Goal: Task Accomplishment & Management: Complete application form

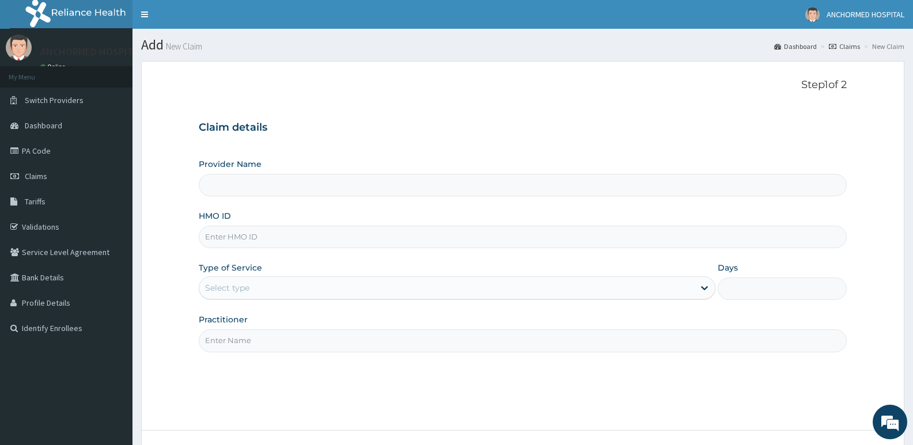
paste input "TFE/109624/A"
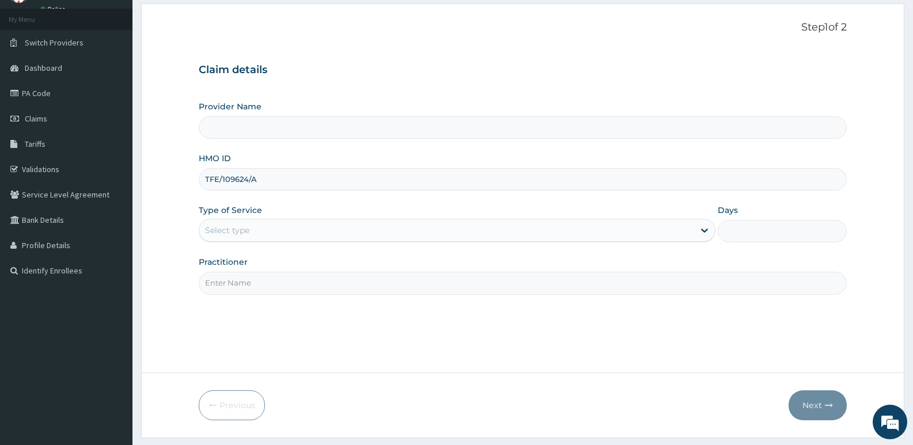
type input "TFE/109624/A"
click at [325, 118] on input "Provider Name" at bounding box center [523, 127] width 648 height 22
click at [407, 332] on div "Step 1 of 2 Claim details Provider Name HMO ID TFE/109624/A Type of Service Sel…" at bounding box center [523, 188] width 648 height 334
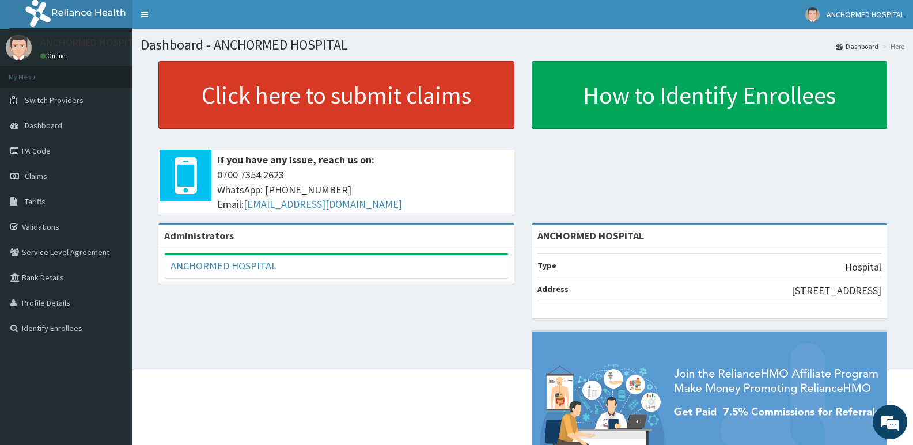
click at [352, 95] on link "Click here to submit claims" at bounding box center [336, 95] width 356 height 68
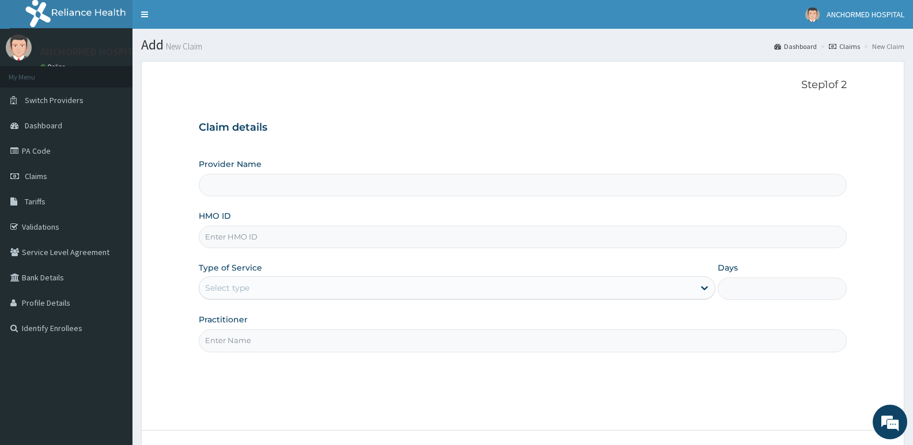
type input "ANCHORMED HOSPITAL"
paste input "TFE/109624/A"
type input "TFE/109624/A"
click at [242, 290] on div "Select type" at bounding box center [227, 288] width 44 height 12
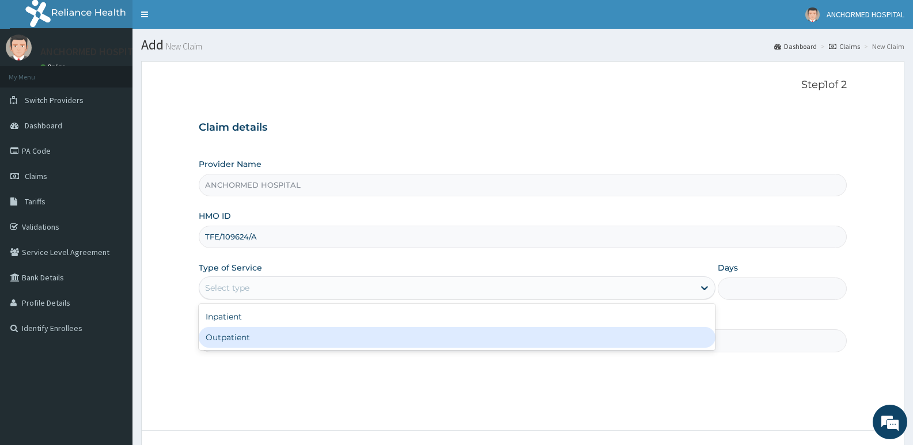
click at [249, 333] on div "Outpatient" at bounding box center [457, 337] width 516 height 21
type input "1"
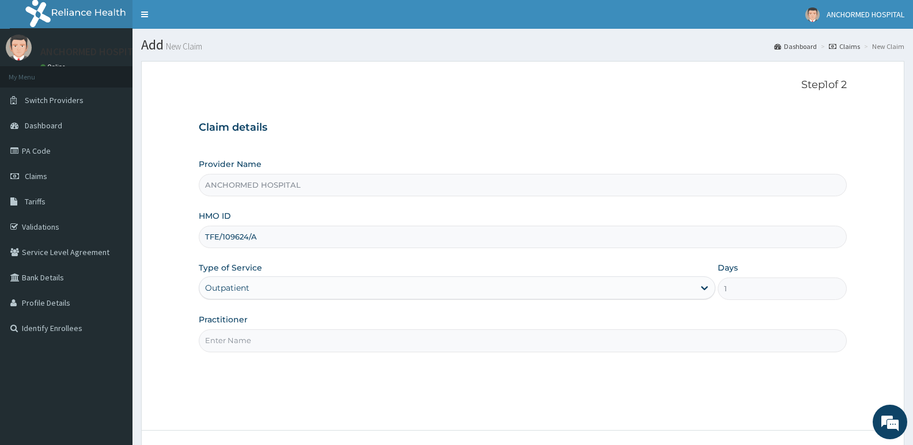
click at [247, 338] on input "Practitioner" at bounding box center [523, 340] width 648 height 22
type input "[PERSON_NAME]"
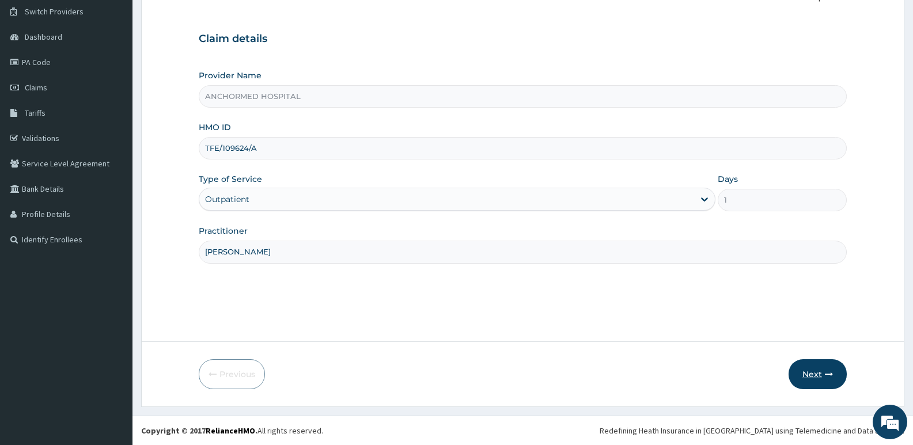
click at [816, 380] on button "Next" at bounding box center [817, 374] width 58 height 30
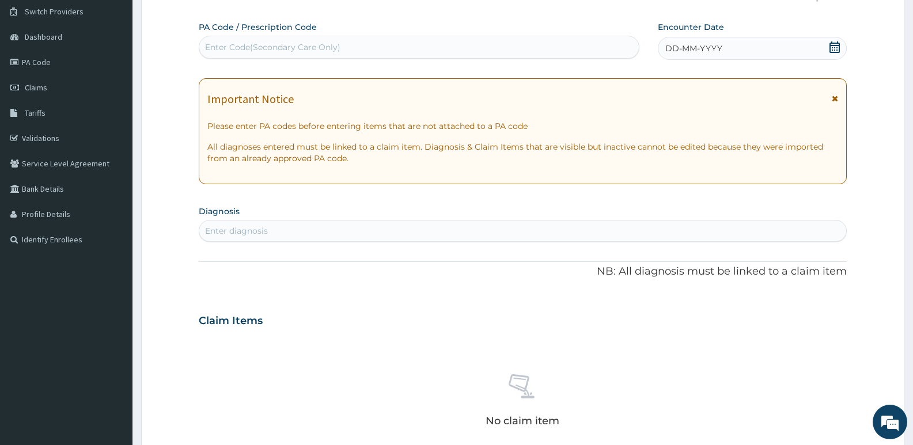
click at [725, 50] on div "DD-MM-YYYY" at bounding box center [752, 48] width 189 height 23
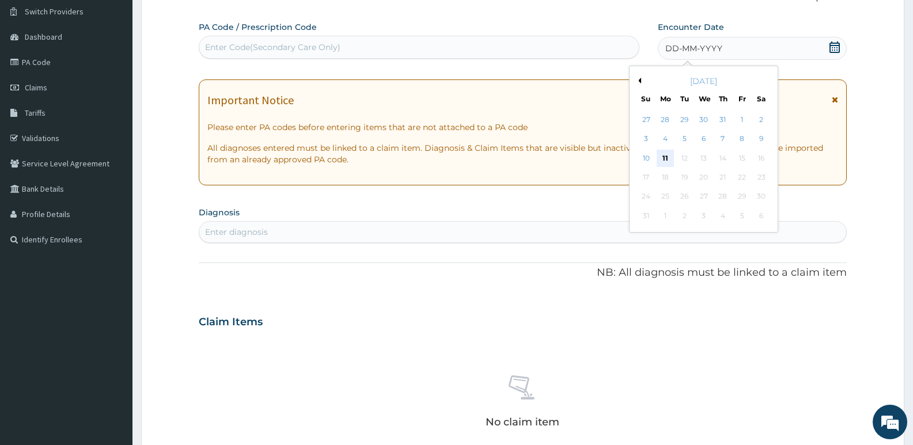
click at [668, 154] on div "11" at bounding box center [665, 158] width 17 height 17
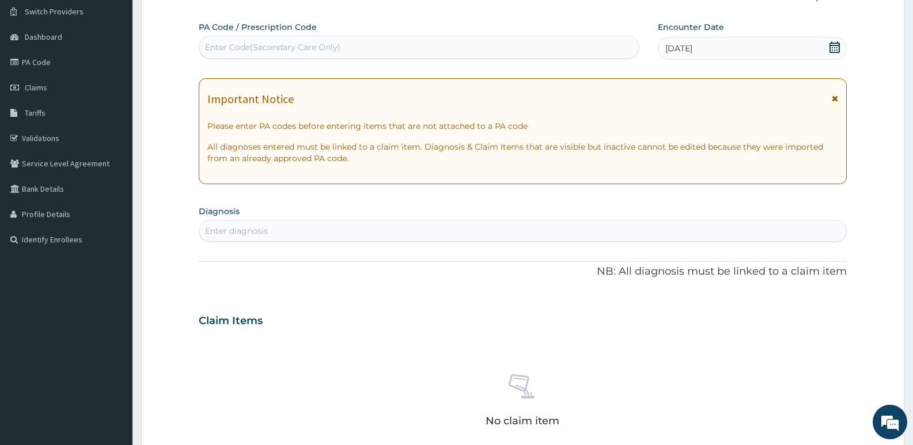
click at [323, 228] on div "Enter diagnosis" at bounding box center [522, 231] width 647 height 18
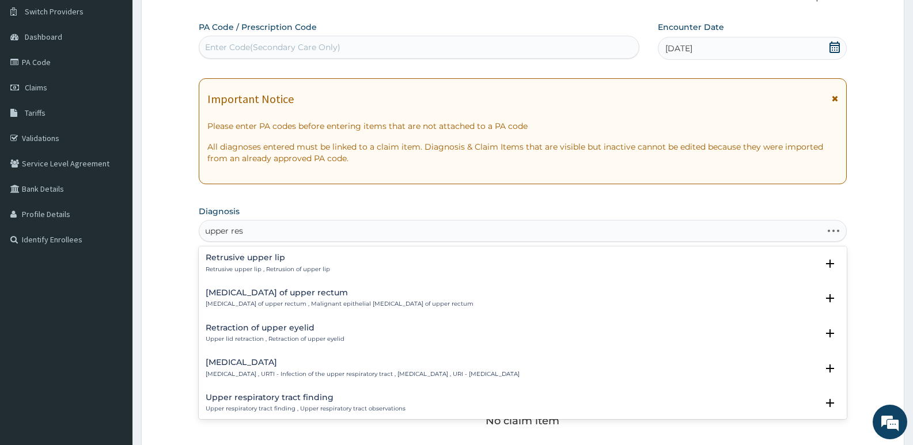
type input "upper resp"
click at [306, 263] on div "[MEDICAL_DATA] [MEDICAL_DATA] , URTI - Infection of the upper respiratory tract…" at bounding box center [363, 263] width 314 height 20
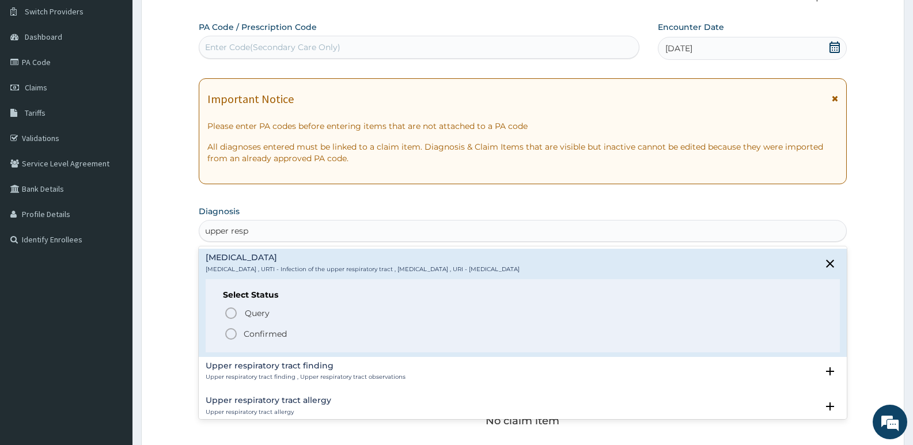
click at [244, 328] on p "Confirmed" at bounding box center [265, 334] width 43 height 12
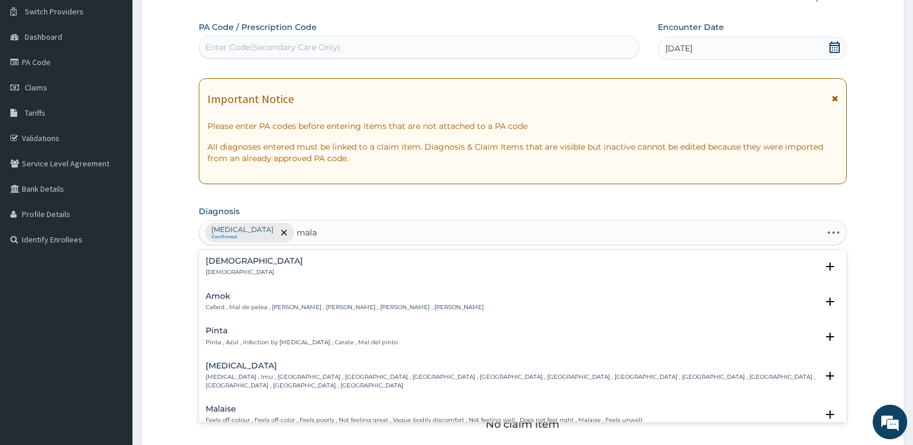
type input "malar"
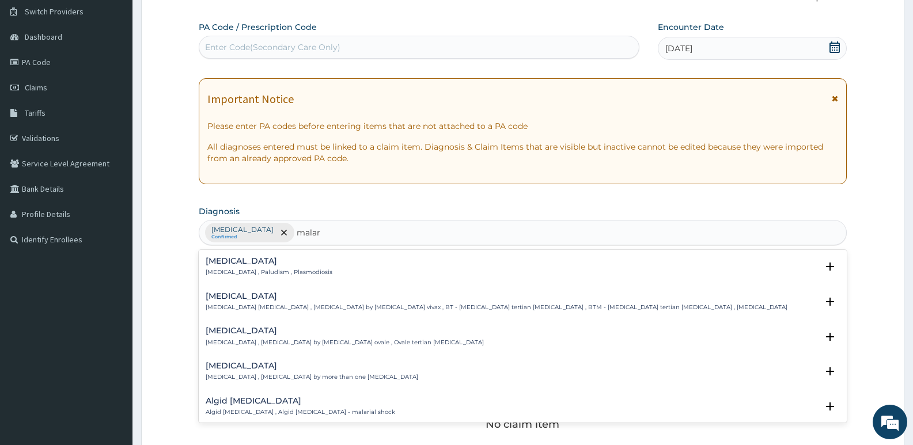
click at [289, 269] on div "[MEDICAL_DATA] [MEDICAL_DATA] , Paludism , Plasmodiosis" at bounding box center [269, 267] width 127 height 20
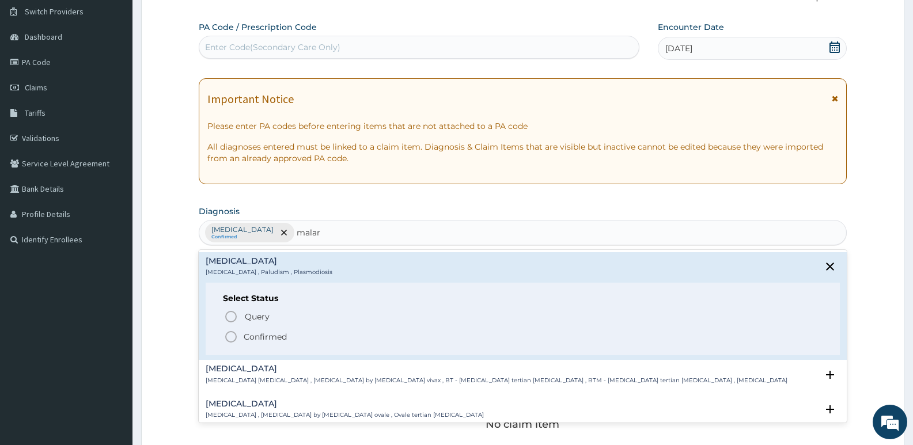
click at [239, 332] on span "Confirmed" at bounding box center [523, 337] width 598 height 14
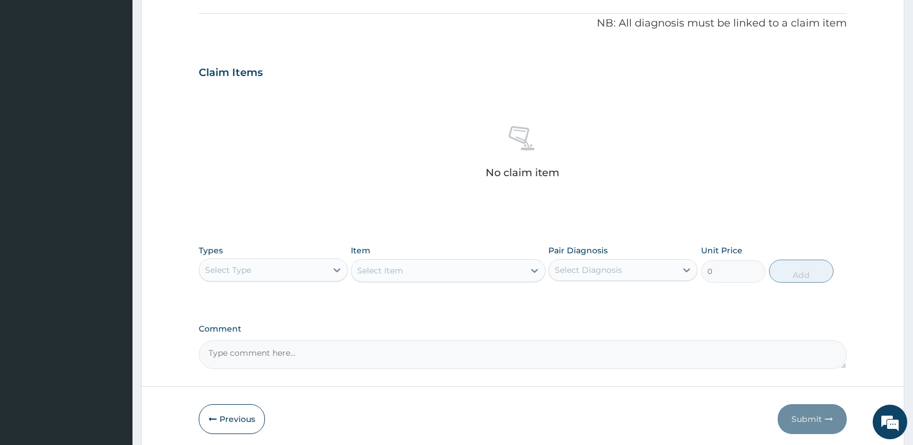
scroll to position [377, 0]
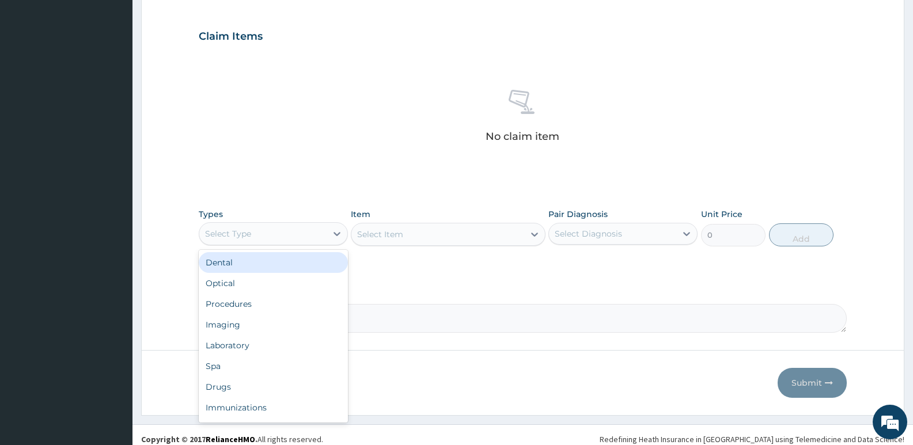
click at [257, 236] on div "Select Type" at bounding box center [262, 234] width 127 height 18
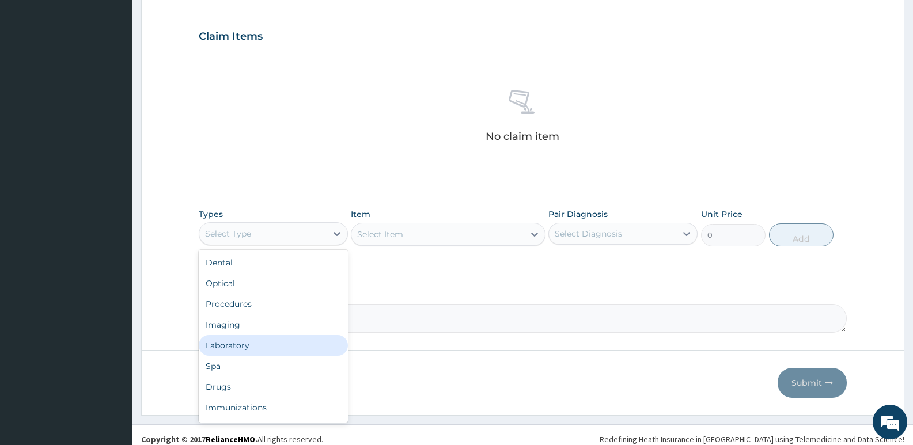
drag, startPoint x: 239, startPoint y: 343, endPoint x: 267, endPoint y: 324, distance: 34.0
click at [243, 338] on div "Laboratory" at bounding box center [273, 345] width 149 height 21
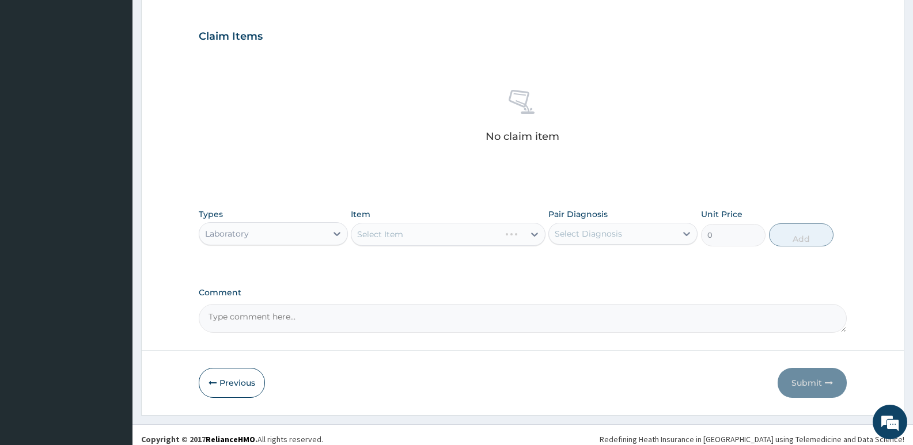
click at [381, 242] on div "Select Item" at bounding box center [448, 234] width 194 height 23
click at [390, 232] on div "Select Item" at bounding box center [380, 235] width 46 height 12
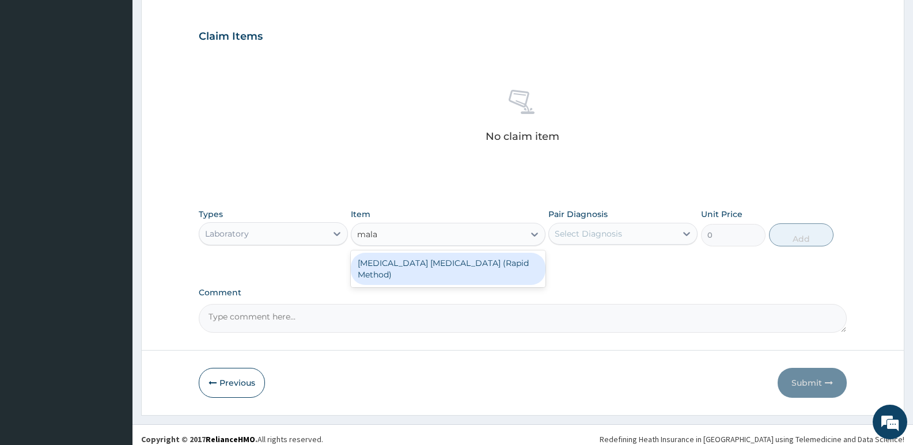
type input "malar"
click at [423, 264] on div "[MEDICAL_DATA] [MEDICAL_DATA] (Rapid Method)" at bounding box center [448, 269] width 194 height 32
type input "750"
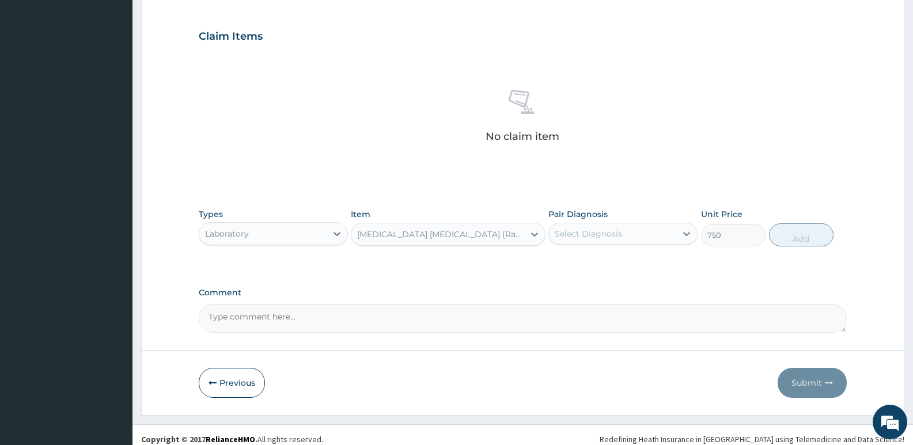
click at [598, 238] on div "Select Diagnosis" at bounding box center [588, 234] width 67 height 12
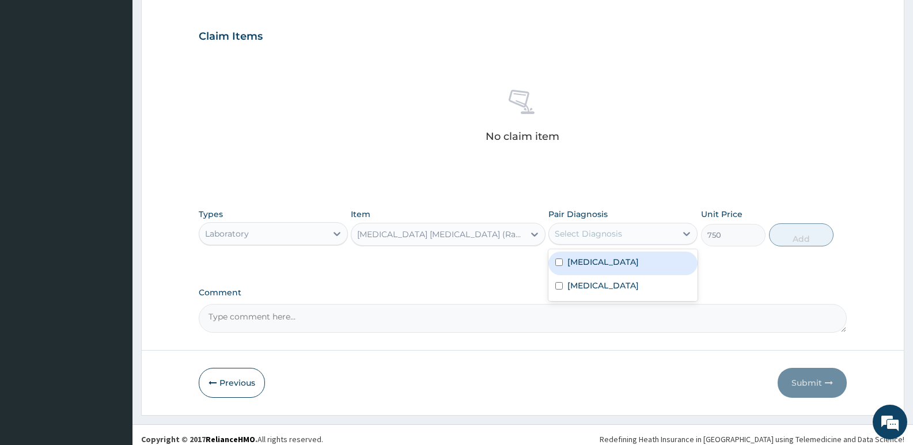
click at [603, 263] on label "[MEDICAL_DATA]" at bounding box center [602, 262] width 71 height 12
checkbox input "true"
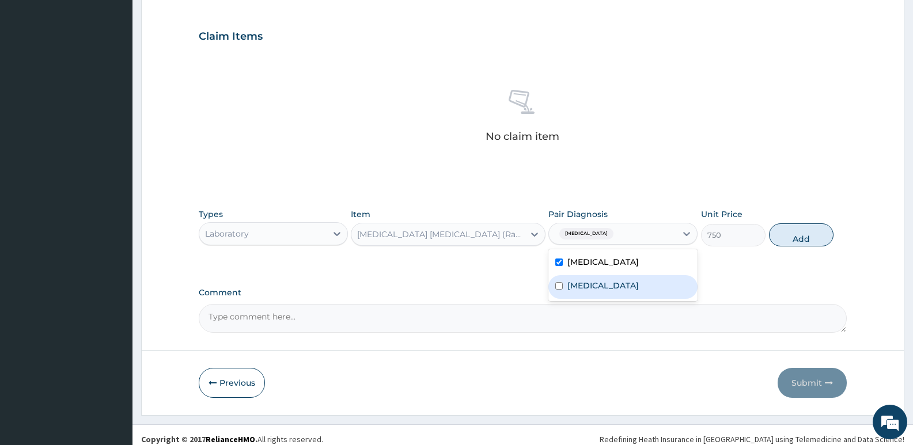
click at [593, 276] on div "[MEDICAL_DATA]" at bounding box center [622, 287] width 149 height 24
checkbox input "true"
drag, startPoint x: 593, startPoint y: 266, endPoint x: 703, endPoint y: 264, distance: 110.0
click at [594, 266] on label "[MEDICAL_DATA]" at bounding box center [602, 262] width 71 height 12
checkbox input "false"
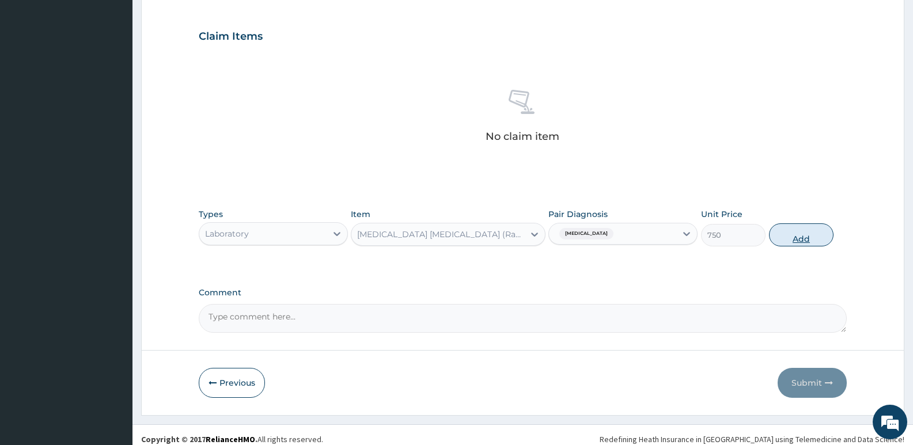
click at [783, 229] on button "Add" at bounding box center [801, 234] width 65 height 23
type input "0"
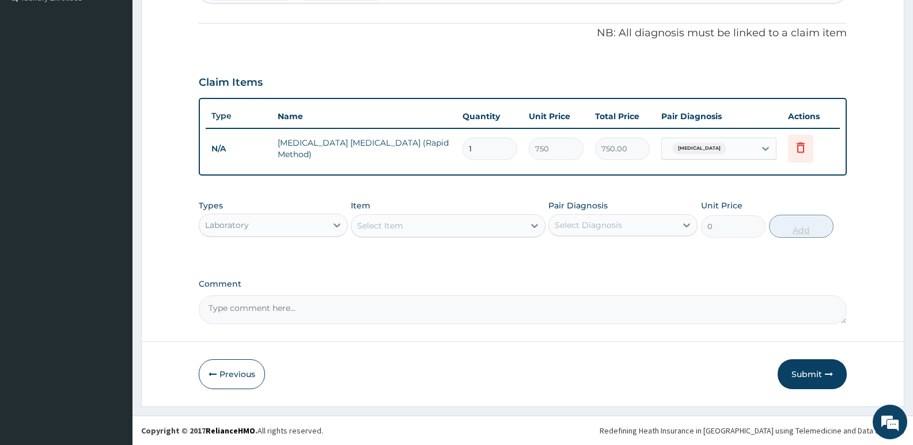
scroll to position [331, 0]
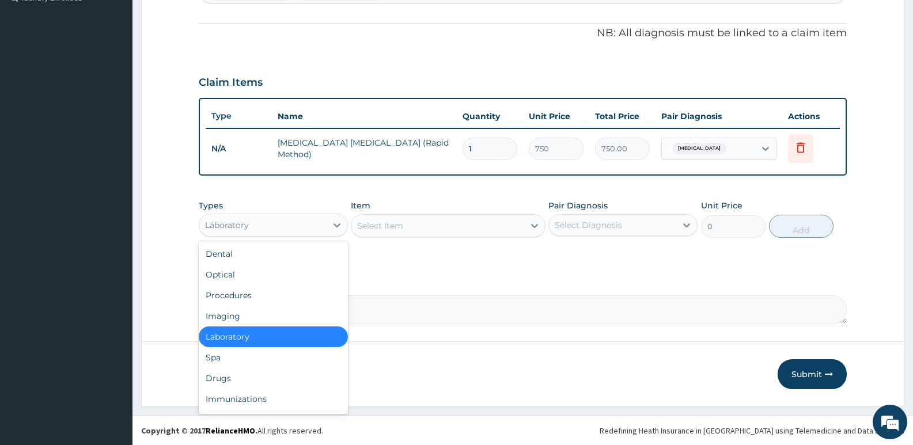
click at [222, 229] on div "Laboratory" at bounding box center [227, 225] width 44 height 12
click at [228, 291] on div "Procedures" at bounding box center [273, 295] width 149 height 21
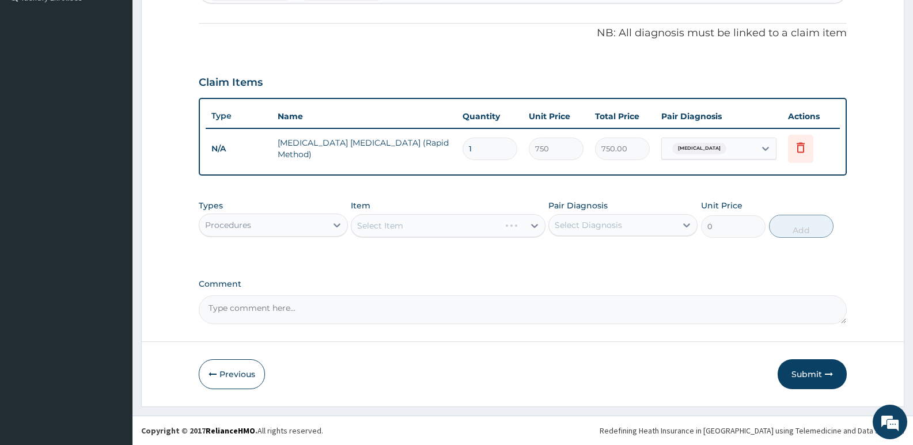
click at [384, 225] on div "Select Item" at bounding box center [448, 225] width 194 height 23
click at [385, 222] on div "Select Item" at bounding box center [448, 225] width 194 height 23
click at [433, 222] on div "Select Item" at bounding box center [437, 226] width 172 height 18
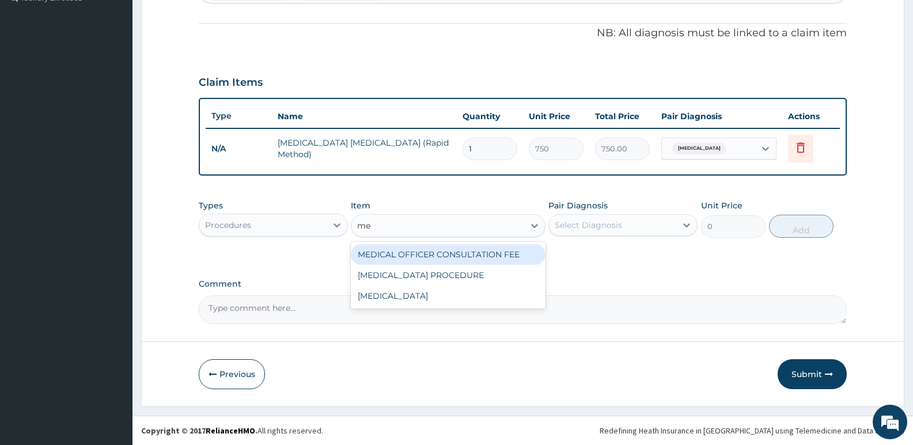
type input "med"
drag, startPoint x: 431, startPoint y: 255, endPoint x: 652, endPoint y: 232, distance: 222.4
click at [435, 254] on div "MEDICAL OFFICER CONSULTATION FEE" at bounding box center [448, 254] width 194 height 21
type input "1500"
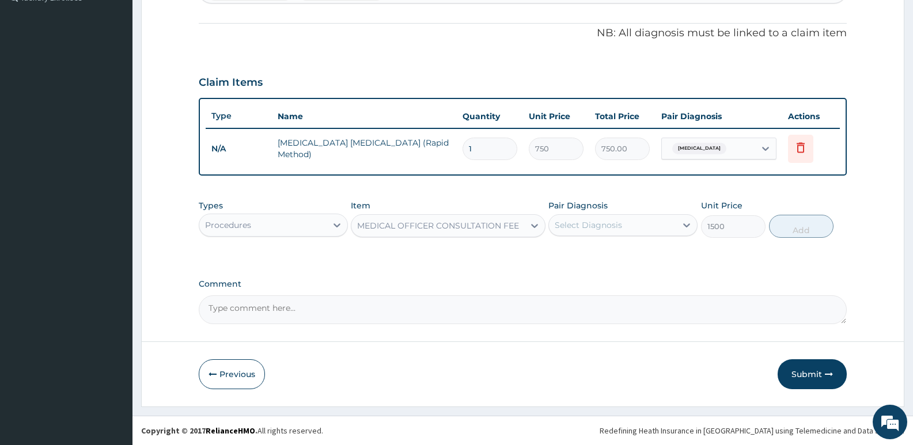
click at [673, 229] on div "Select Diagnosis" at bounding box center [612, 225] width 127 height 18
click at [611, 274] on div "[MEDICAL_DATA]" at bounding box center [622, 279] width 149 height 24
checkbox input "true"
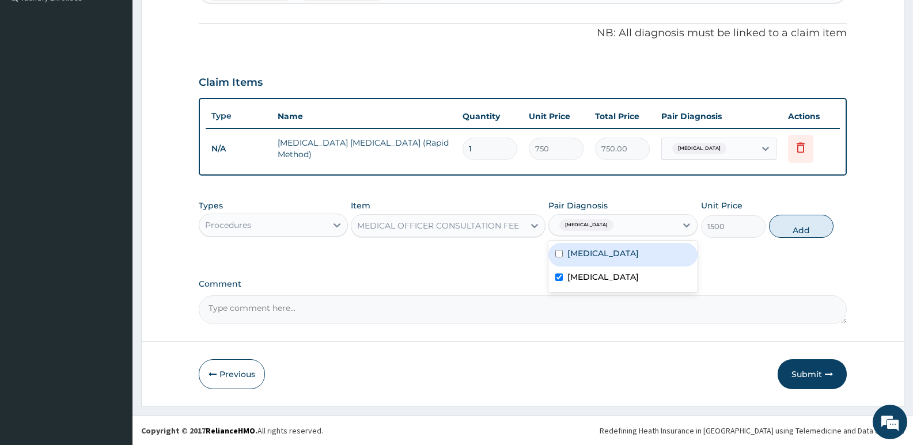
drag, startPoint x: 611, startPoint y: 254, endPoint x: 669, endPoint y: 248, distance: 59.1
click at [613, 253] on label "[MEDICAL_DATA]" at bounding box center [602, 254] width 71 height 12
checkbox input "true"
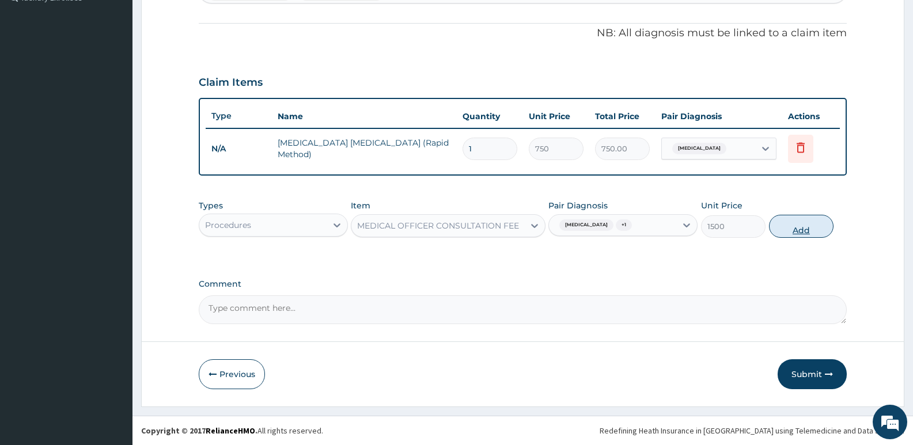
click at [809, 229] on button "Add" at bounding box center [801, 226] width 65 height 23
type input "0"
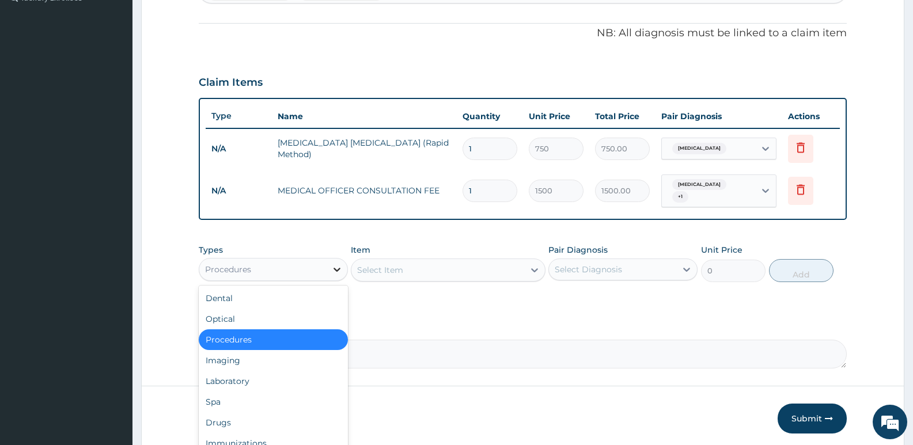
click at [329, 270] on div at bounding box center [337, 269] width 21 height 21
click at [236, 419] on div "Drugs" at bounding box center [273, 422] width 149 height 21
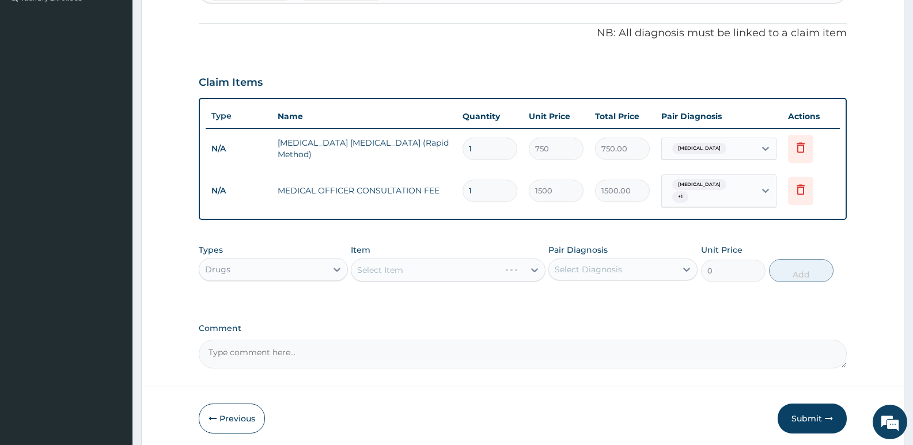
click at [374, 268] on div "Select Item" at bounding box center [448, 270] width 194 height 23
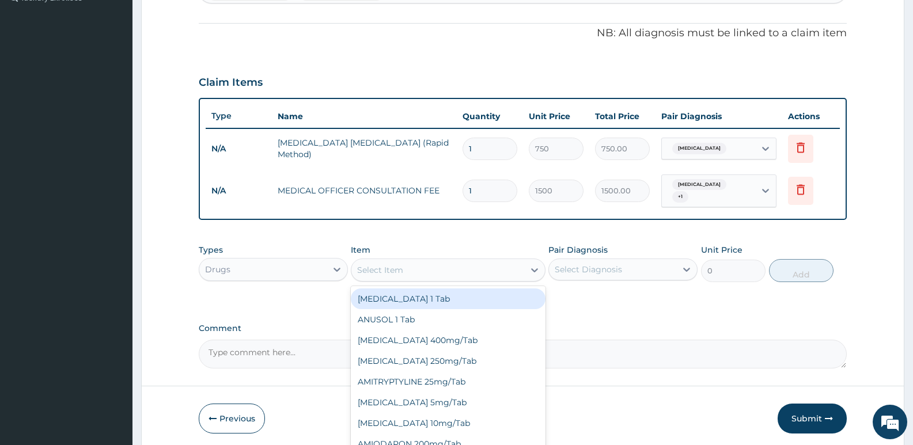
click at [430, 269] on div "Select Item" at bounding box center [437, 270] width 172 height 18
type input "para"
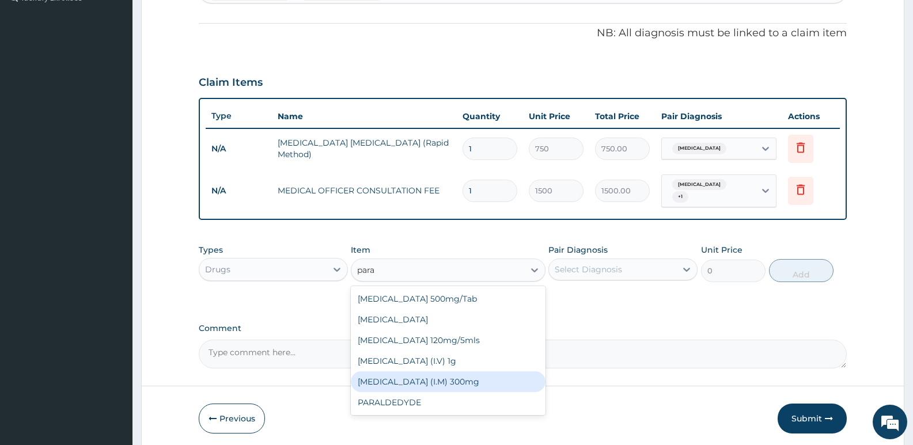
click at [421, 373] on div "[MEDICAL_DATA] (I.M) 300mg" at bounding box center [448, 381] width 194 height 21
type input "500"
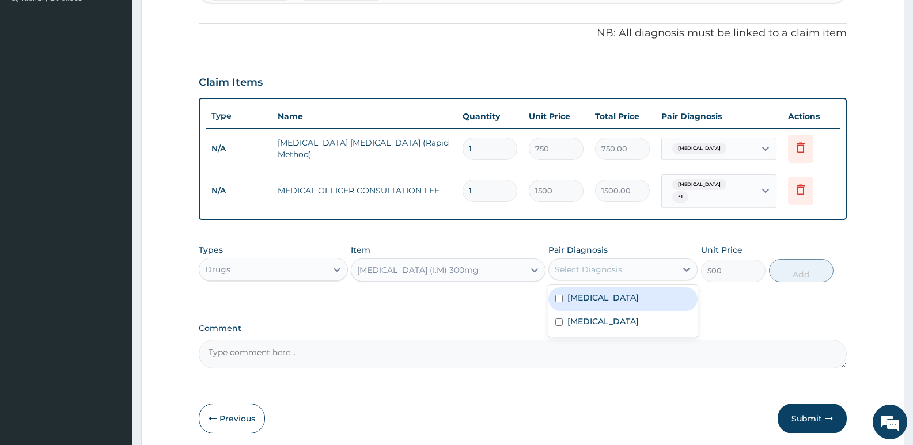
click at [579, 267] on div "Select Diagnosis" at bounding box center [588, 270] width 67 height 12
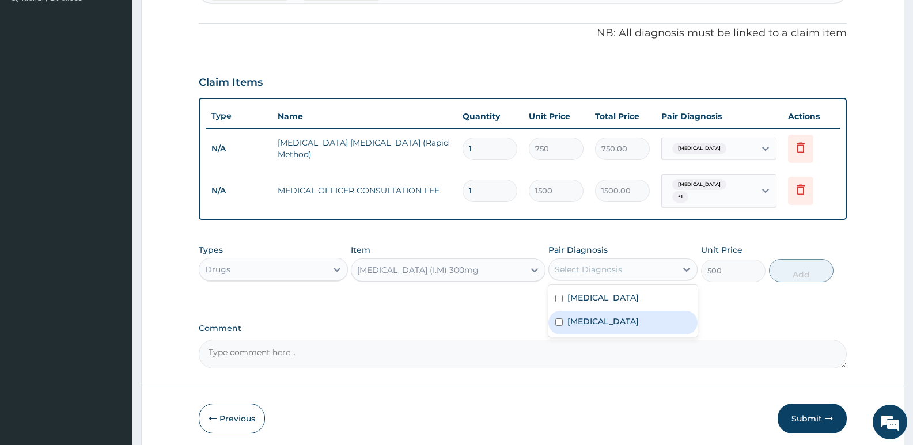
click at [610, 314] on div "[MEDICAL_DATA]" at bounding box center [622, 323] width 149 height 24
checkbox input "true"
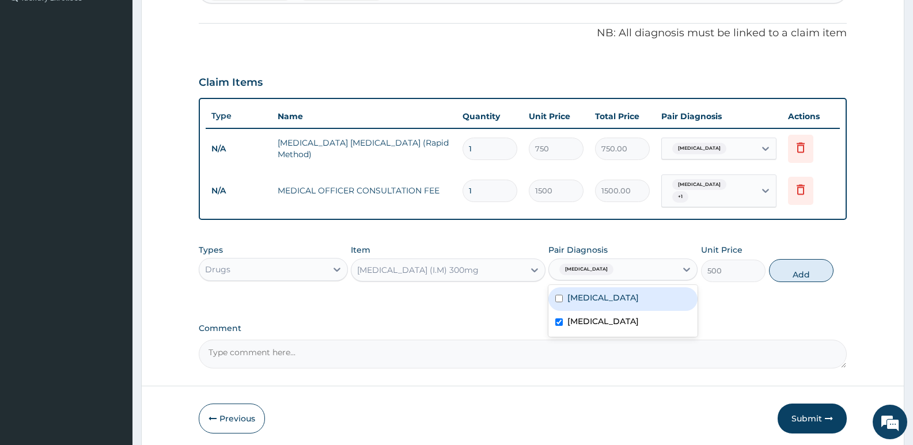
drag, startPoint x: 653, startPoint y: 294, endPoint x: 795, endPoint y: 292, distance: 142.9
click at [639, 294] on label "[MEDICAL_DATA]" at bounding box center [602, 298] width 71 height 12
checkbox input "true"
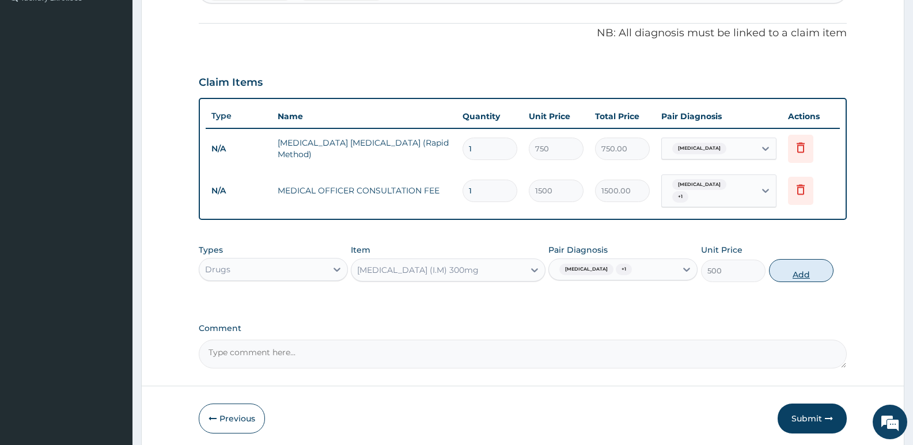
click at [804, 269] on button "Add" at bounding box center [801, 270] width 65 height 23
type input "0"
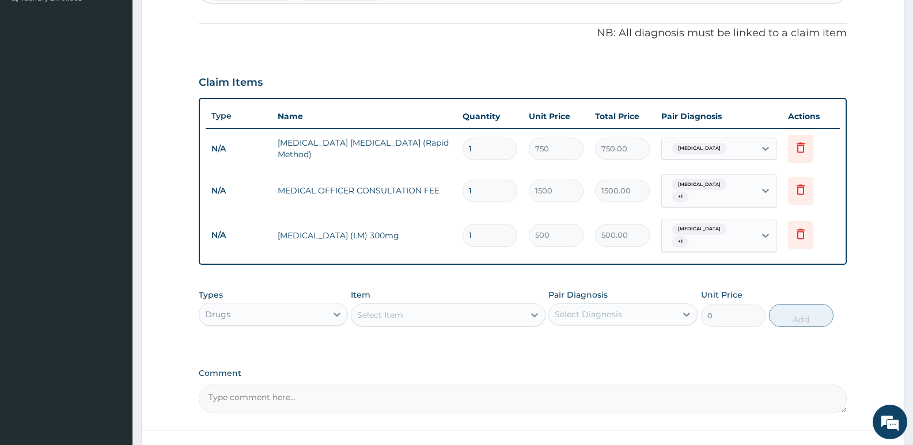
type input "0.00"
type input "2"
type input "1000.00"
type input "2"
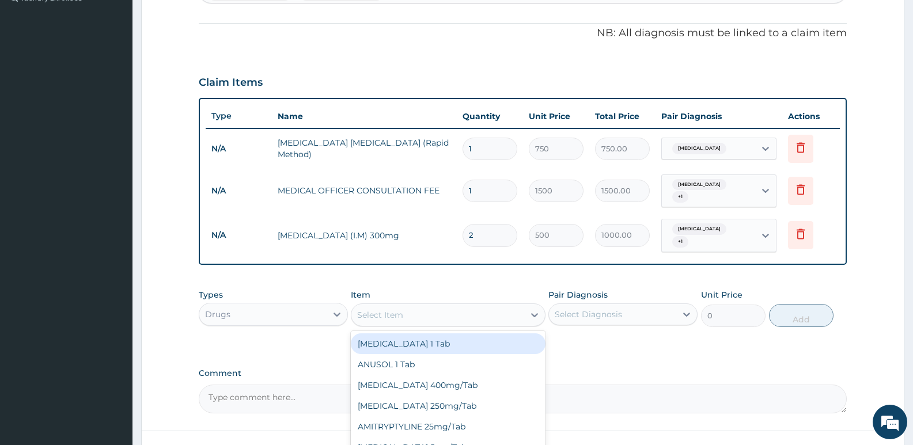
click at [436, 306] on div "Select Item" at bounding box center [437, 315] width 172 height 18
type input "ar"
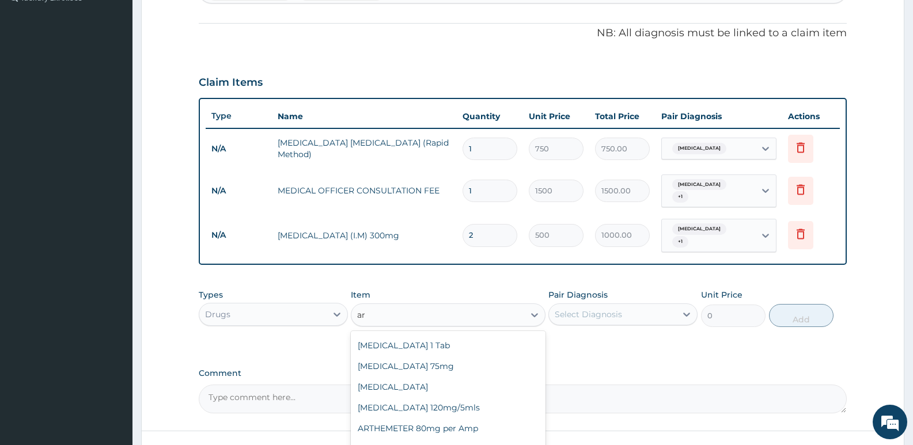
scroll to position [362, 0]
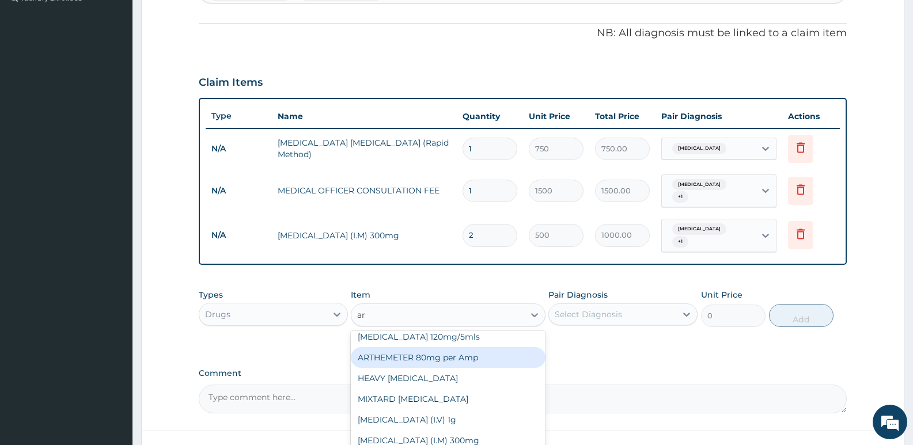
click at [423, 347] on div "ARTHEMETER 80mg per Amp" at bounding box center [448, 357] width 194 height 21
type input "450"
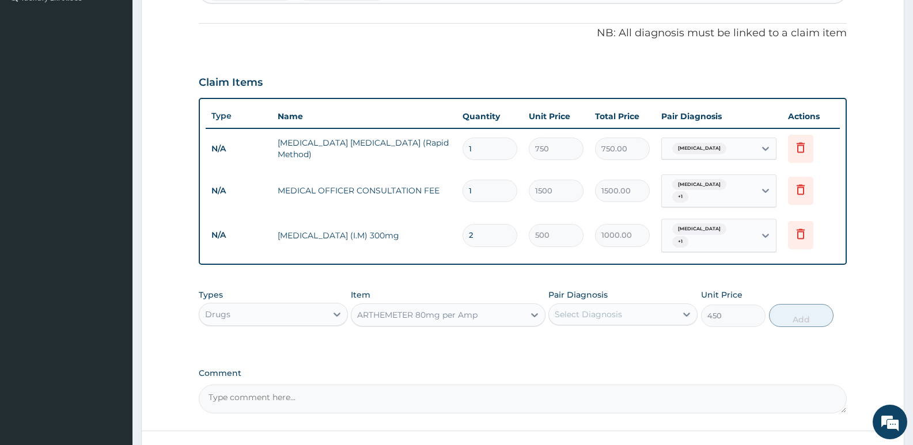
click at [620, 309] on div "Select Diagnosis" at bounding box center [588, 315] width 67 height 12
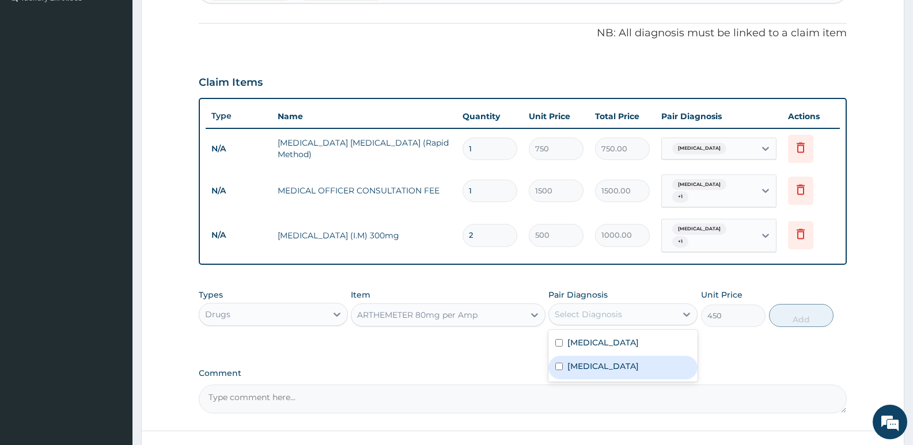
click at [571, 361] on label "[MEDICAL_DATA]" at bounding box center [602, 367] width 71 height 12
checkbox input "true"
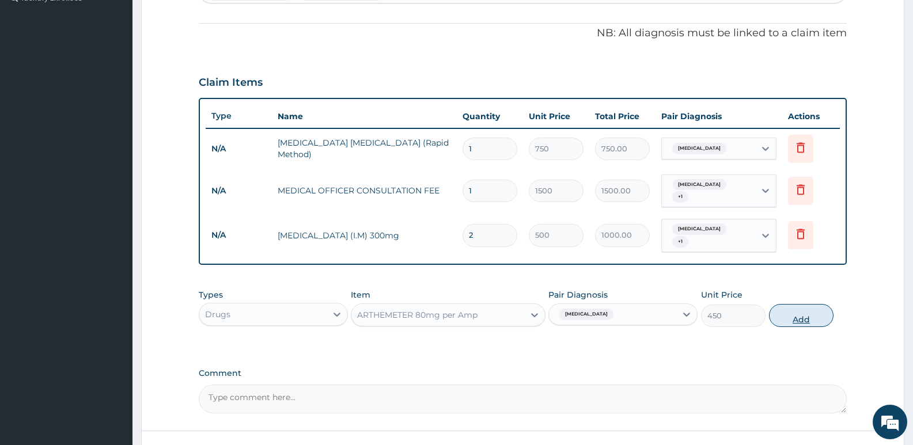
click at [799, 311] on button "Add" at bounding box center [801, 315] width 65 height 23
type input "0"
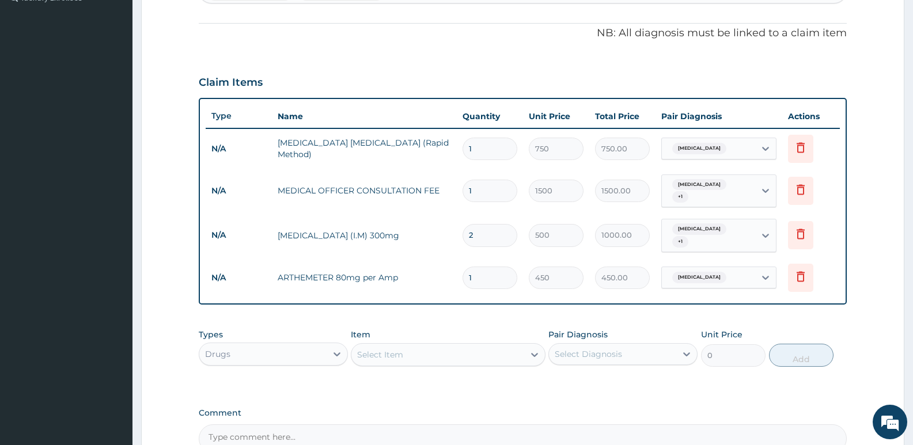
type input "0.00"
type input "2"
type input "900.00"
type input "2"
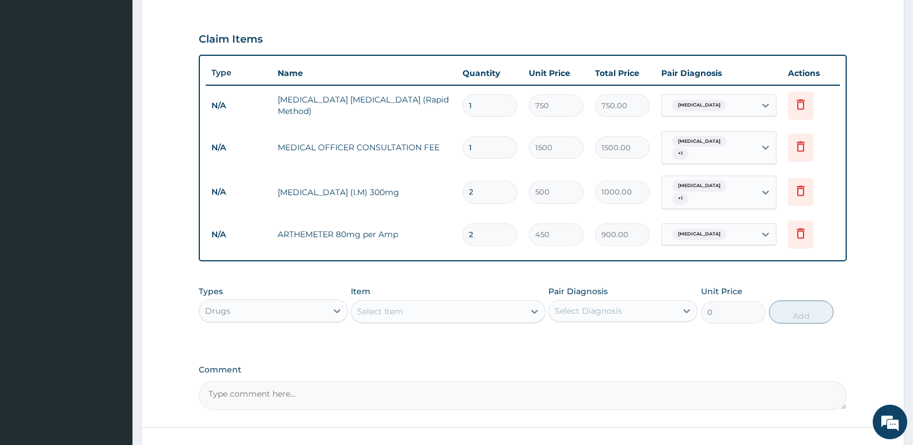
scroll to position [450, 0]
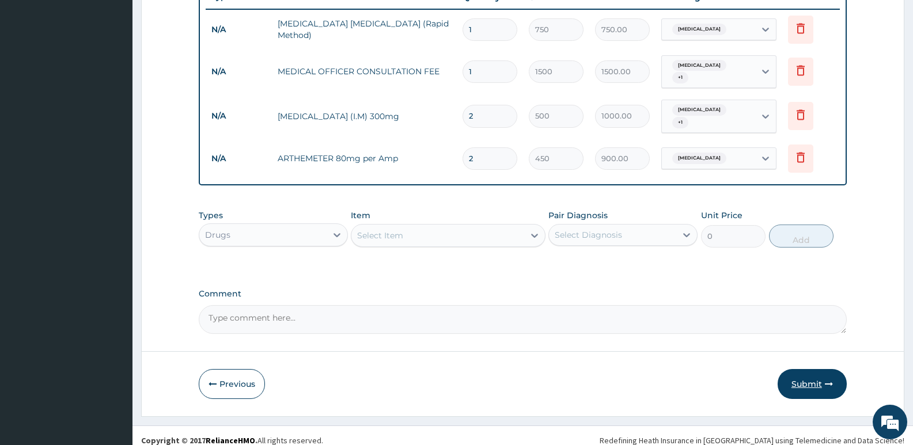
click at [794, 377] on button "Submit" at bounding box center [812, 384] width 69 height 30
